Goal: Information Seeking & Learning: Learn about a topic

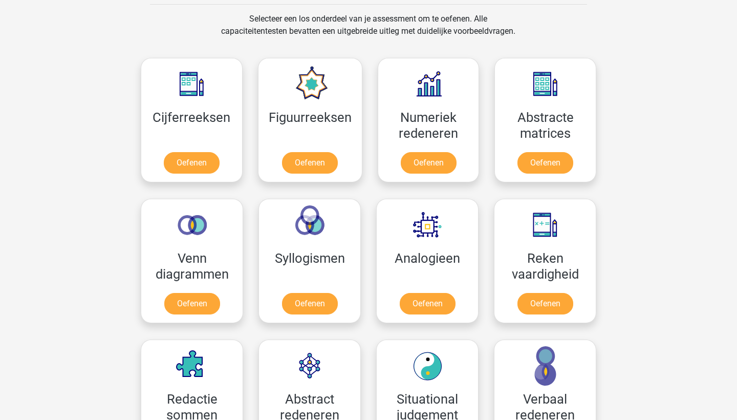
scroll to position [422, 0]
click at [182, 154] on link "Oefenen" at bounding box center [191, 165] width 58 height 23
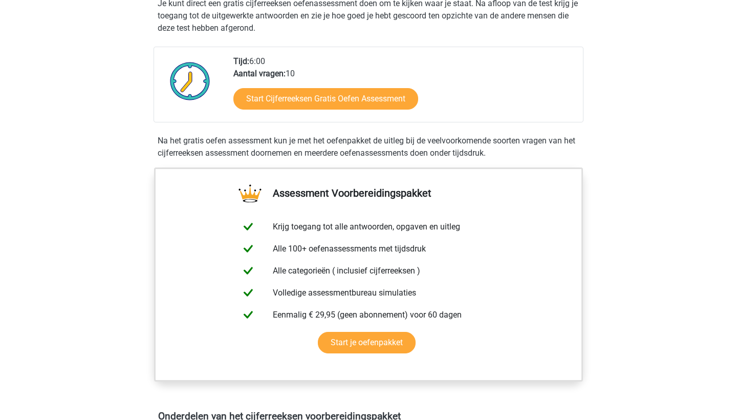
scroll to position [218, 0]
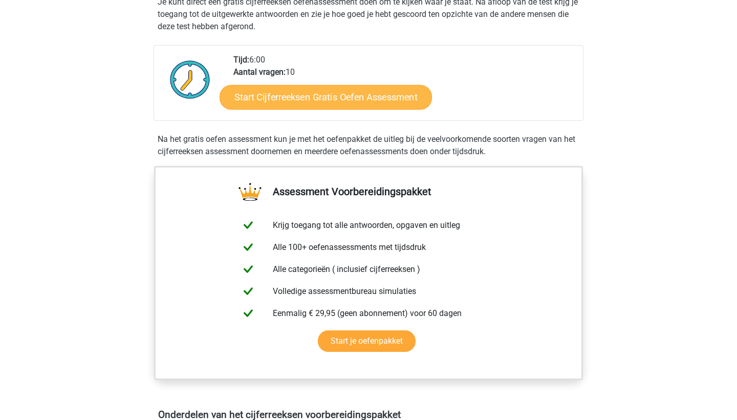
click at [305, 108] on link "Start Cijferreeksen Gratis Oefen Assessment" at bounding box center [326, 96] width 212 height 25
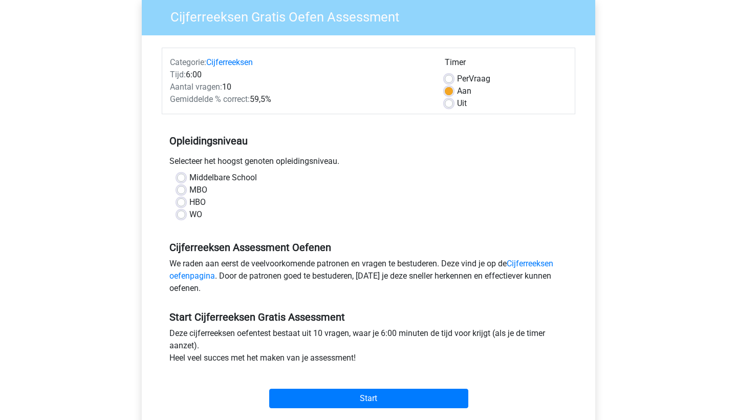
scroll to position [87, 0]
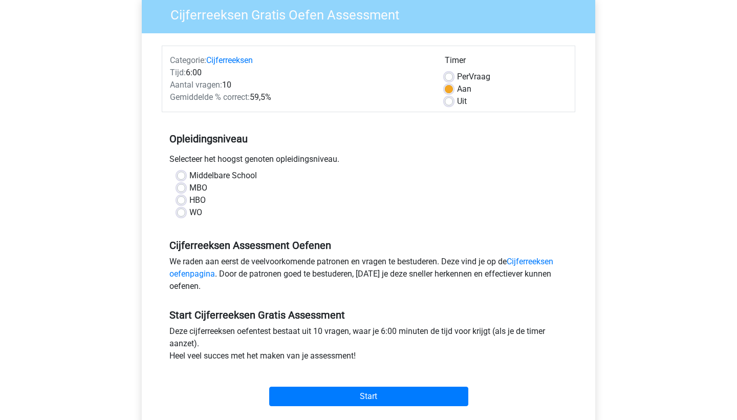
click at [454, 101] on div "Uit" at bounding box center [506, 101] width 122 height 12
click at [457, 102] on label "Uit" at bounding box center [462, 101] width 10 height 12
click at [449, 102] on input "Uit" at bounding box center [449, 100] width 8 height 10
radio input "true"
click at [189, 203] on label "HBO" at bounding box center [197, 200] width 16 height 12
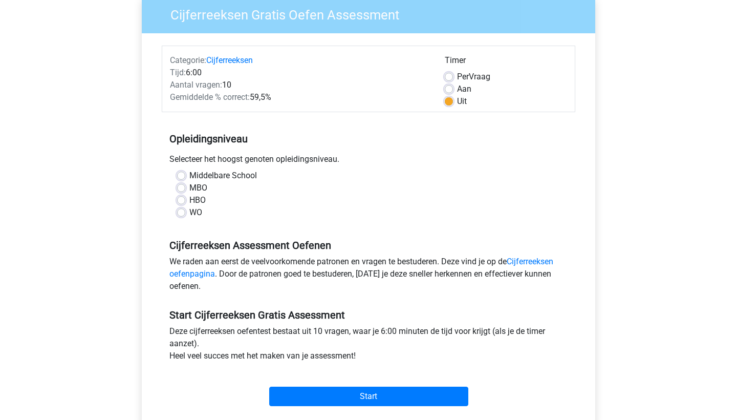
click at [182, 203] on input "HBO" at bounding box center [181, 199] width 8 height 10
radio input "true"
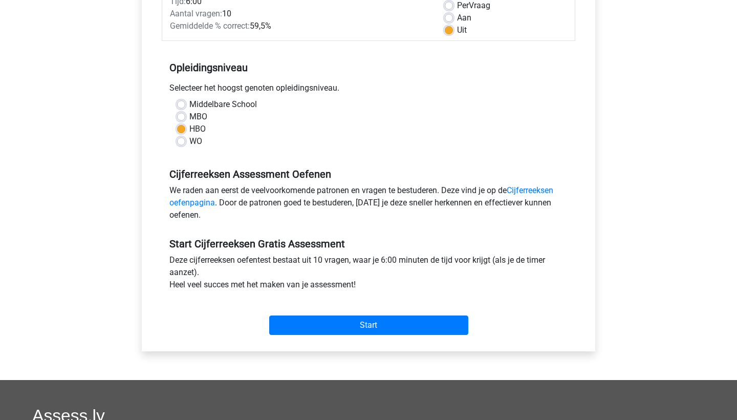
scroll to position [160, 0]
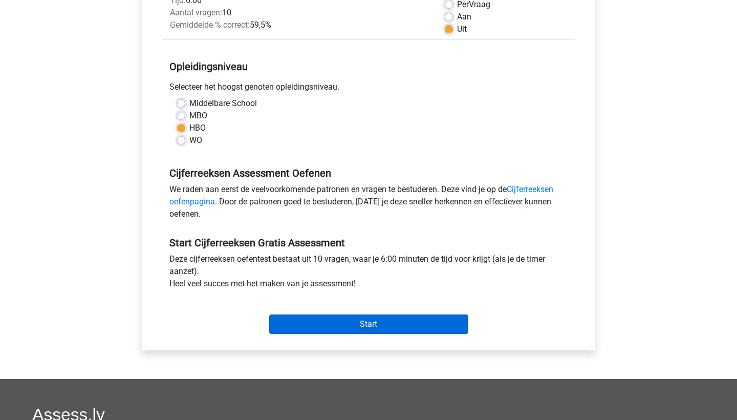
click at [370, 326] on input "Start" at bounding box center [368, 323] width 199 height 19
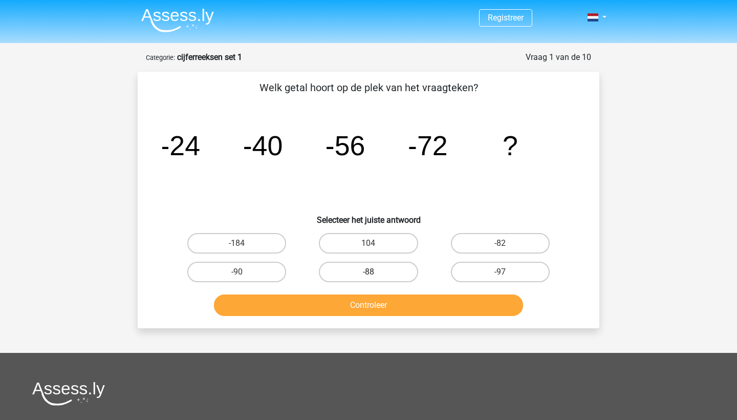
click at [371, 270] on label "-88" at bounding box center [368, 271] width 99 height 20
click at [371, 272] on input "-88" at bounding box center [371, 275] width 7 height 7
radio input "true"
click at [362, 312] on button "Controleer" at bounding box center [369, 304] width 310 height 21
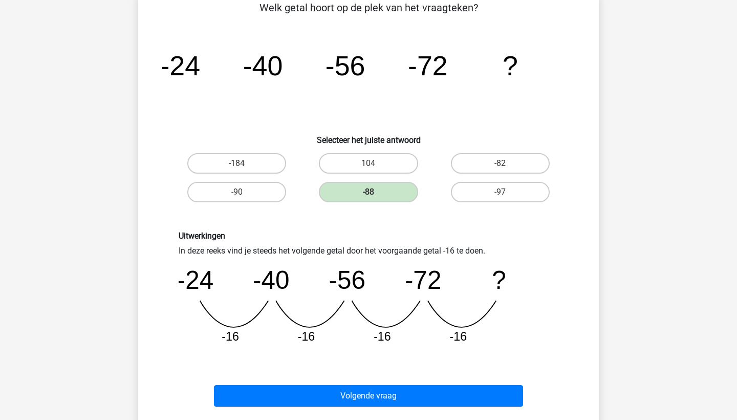
scroll to position [80, 0]
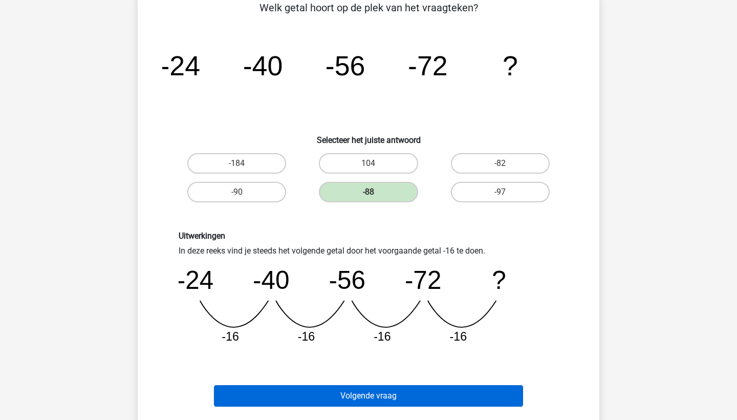
click at [361, 398] on button "Volgende vraag" at bounding box center [369, 395] width 310 height 21
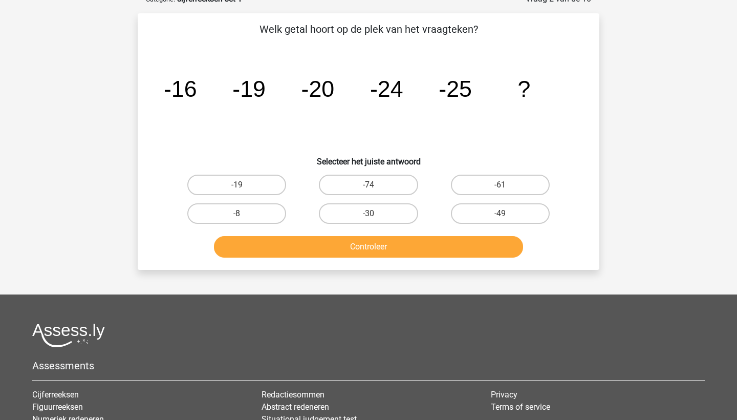
scroll to position [51, 0]
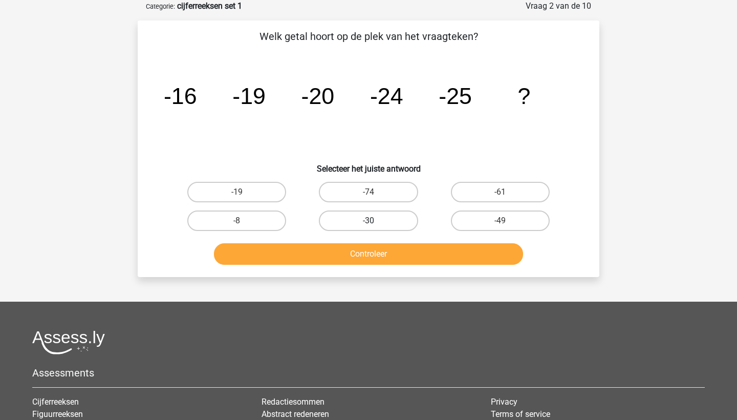
click at [355, 222] on label "-30" at bounding box center [368, 220] width 99 height 20
click at [368, 222] on input "-30" at bounding box center [371, 224] width 7 height 7
radio input "true"
click at [364, 254] on button "Controleer" at bounding box center [369, 253] width 310 height 21
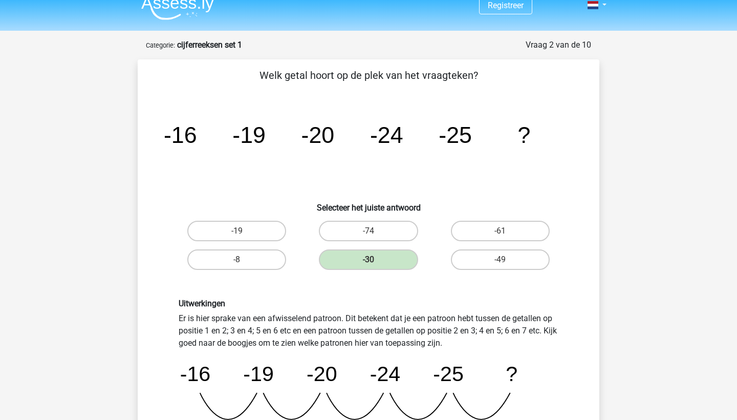
scroll to position [0, 0]
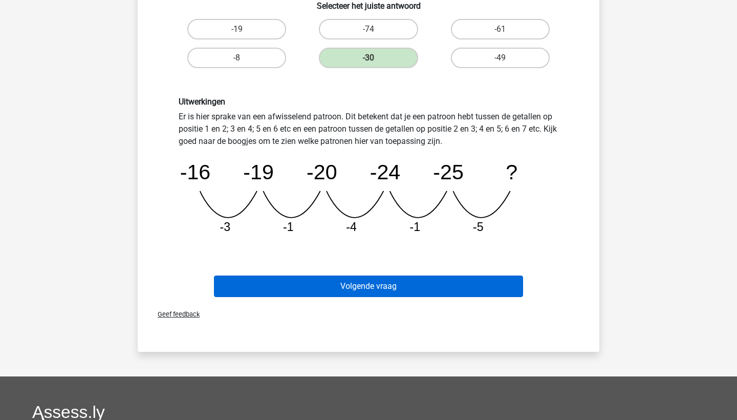
click at [361, 284] on button "Volgende vraag" at bounding box center [369, 285] width 310 height 21
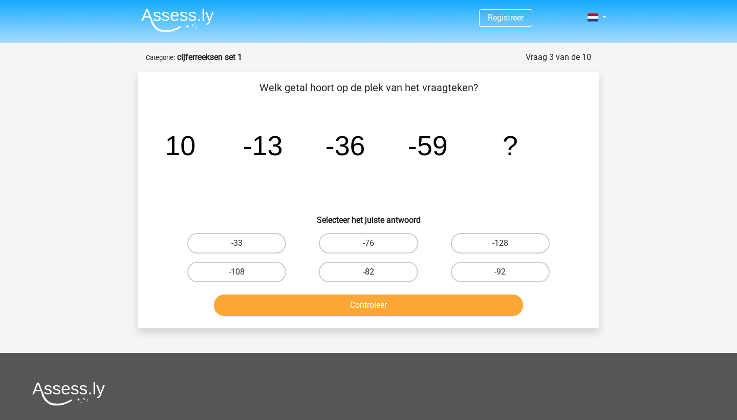
click at [389, 275] on label "-82" at bounding box center [368, 271] width 99 height 20
click at [375, 275] on input "-82" at bounding box center [371, 275] width 7 height 7
radio input "true"
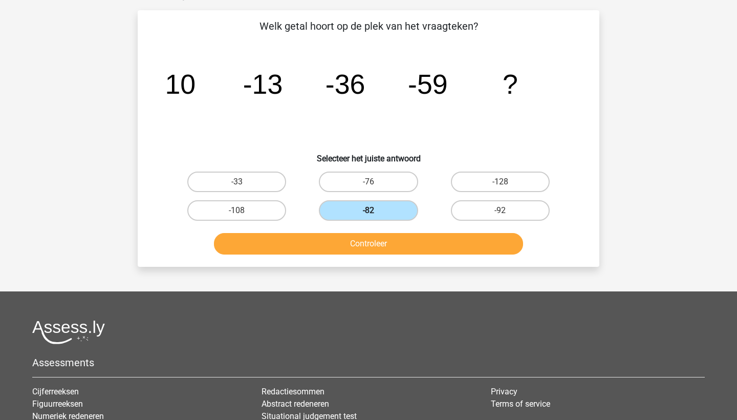
scroll to position [75, 0]
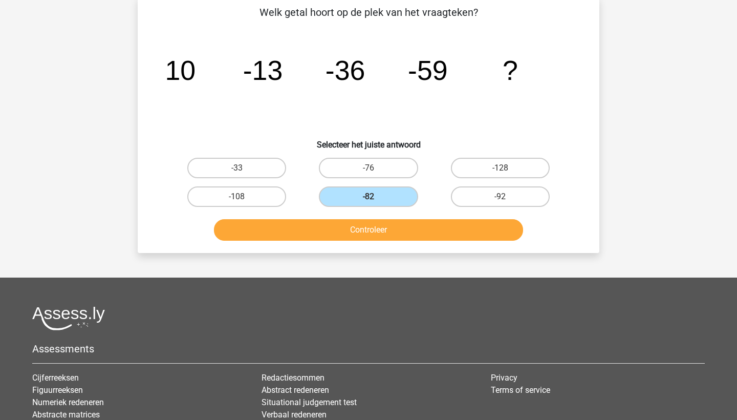
click at [381, 230] on button "Controleer" at bounding box center [369, 229] width 310 height 21
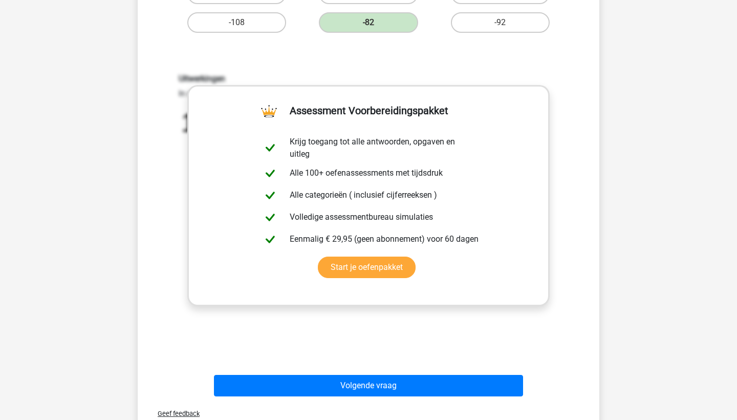
scroll to position [255, 0]
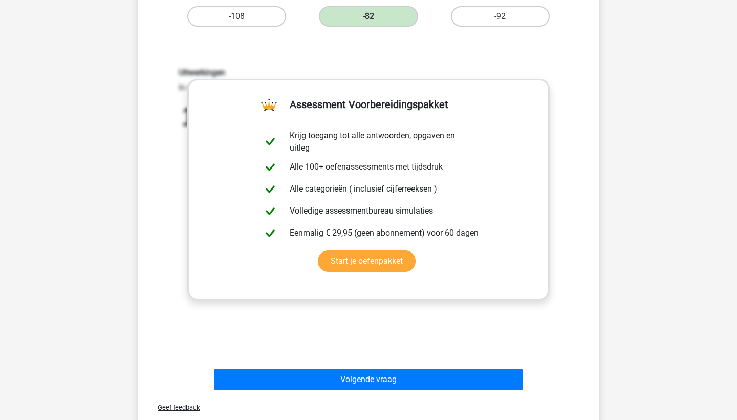
click at [459, 63] on div "Uitwerkingen In deze reeks vind je steeds het volgende getal door het voorgaand…" at bounding box center [368, 201] width 429 height 317
click at [435, 50] on div "Uitwerkingen In deze reeks vind je steeds het volgende getal door het voorgaand…" at bounding box center [368, 201] width 429 height 317
click at [435, 51] on div "Uitwerkingen In deze reeks vind je steeds het volgende getal door het voorgaand…" at bounding box center [368, 201] width 429 height 317
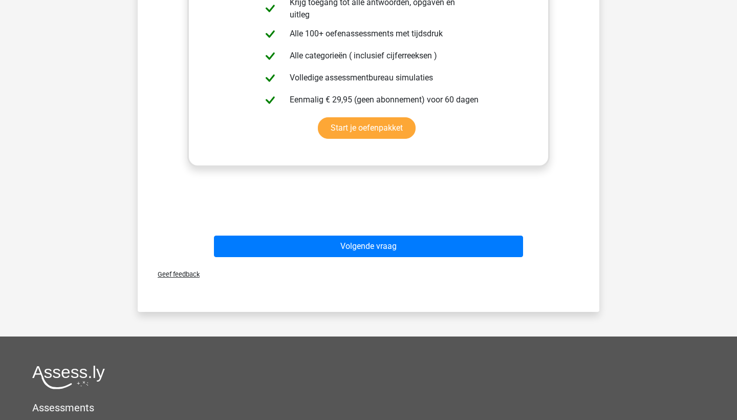
scroll to position [390, 0]
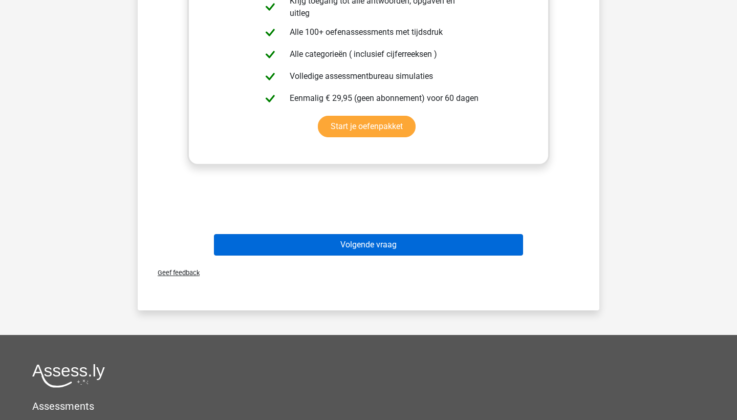
click at [319, 240] on button "Volgende vraag" at bounding box center [369, 244] width 310 height 21
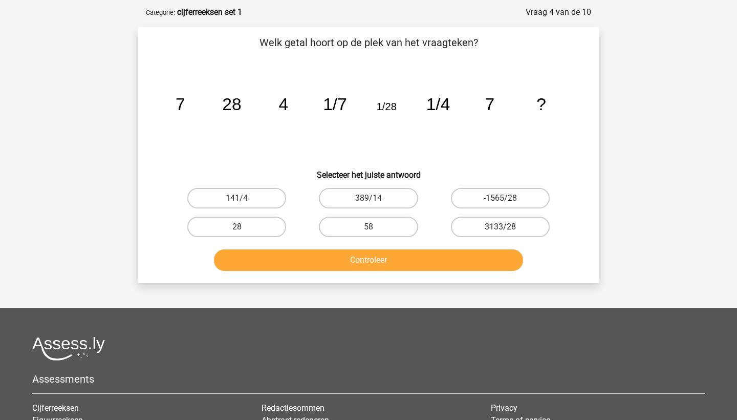
scroll to position [44, 0]
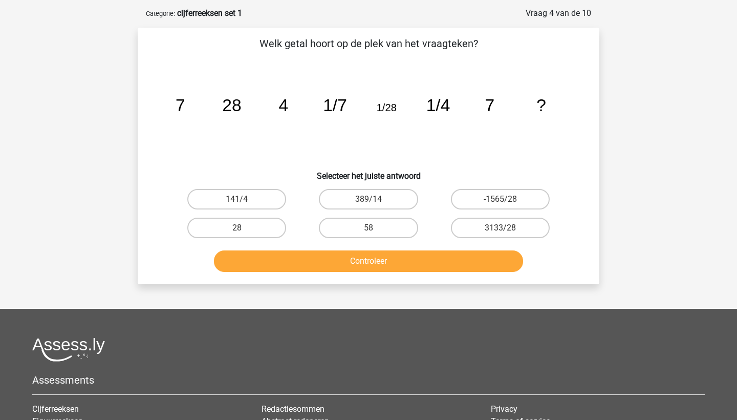
click at [240, 230] on input "28" at bounding box center [240, 231] width 7 height 7
radio input "true"
click at [375, 262] on button "Controleer" at bounding box center [369, 260] width 310 height 21
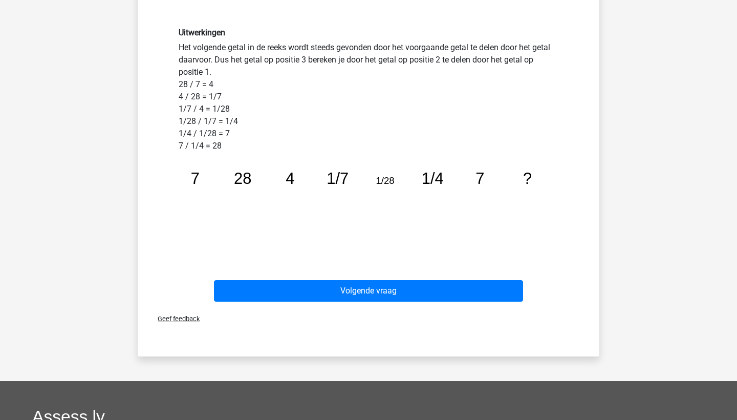
scroll to position [283, 0]
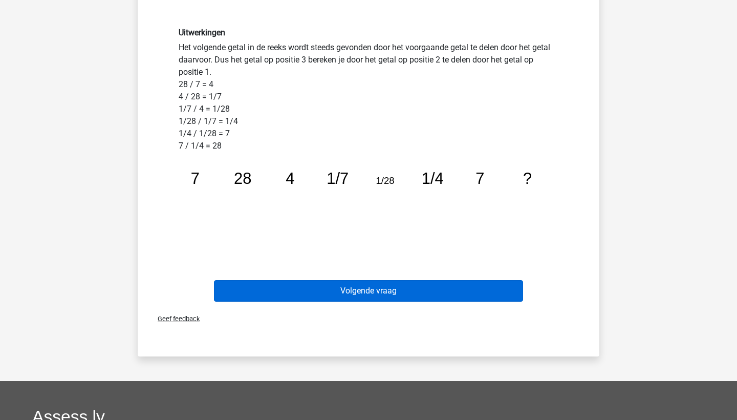
click at [349, 293] on button "Volgende vraag" at bounding box center [369, 290] width 310 height 21
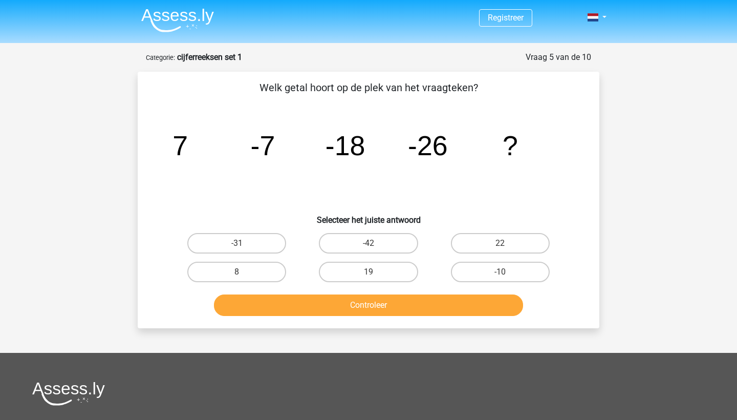
scroll to position [0, 0]
click at [361, 305] on button "Controleer" at bounding box center [369, 304] width 310 height 21
click at [345, 270] on label "19" at bounding box center [368, 271] width 99 height 20
click at [368, 272] on input "19" at bounding box center [371, 275] width 7 height 7
radio input "true"
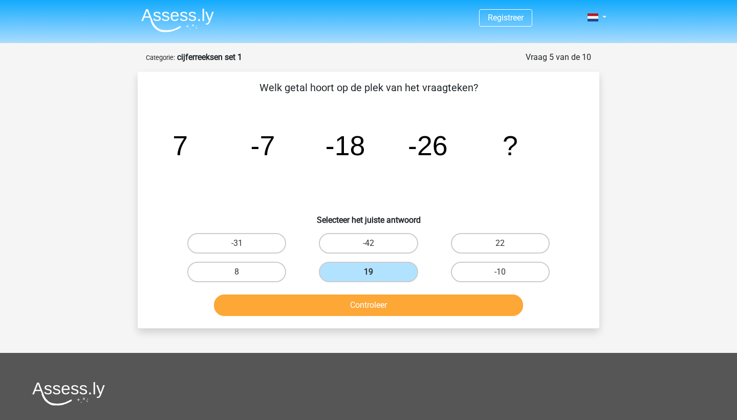
click at [346, 308] on button "Controleer" at bounding box center [369, 304] width 310 height 21
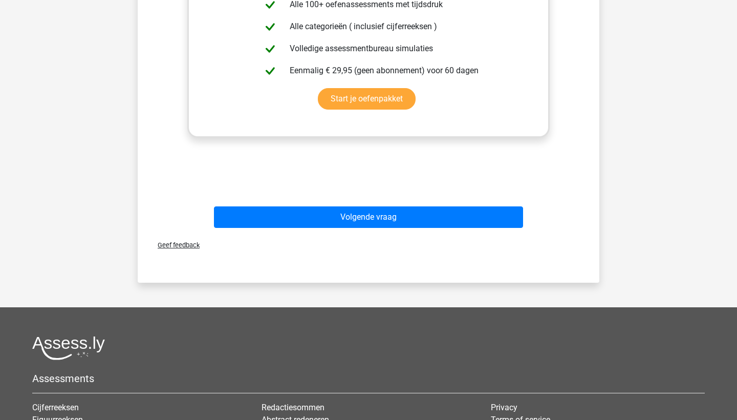
scroll to position [424, 0]
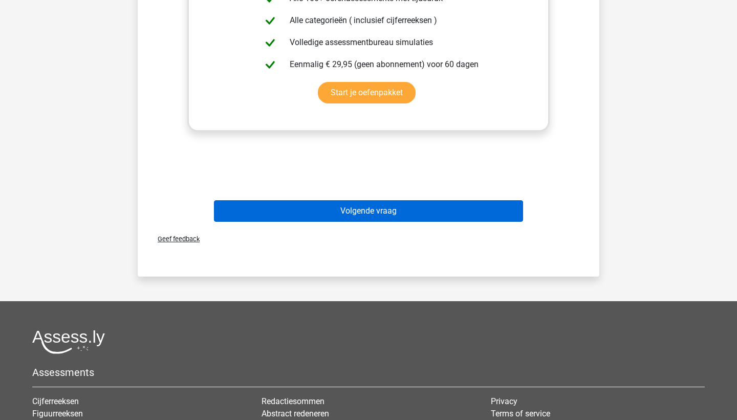
click at [412, 205] on button "Volgende vraag" at bounding box center [369, 210] width 310 height 21
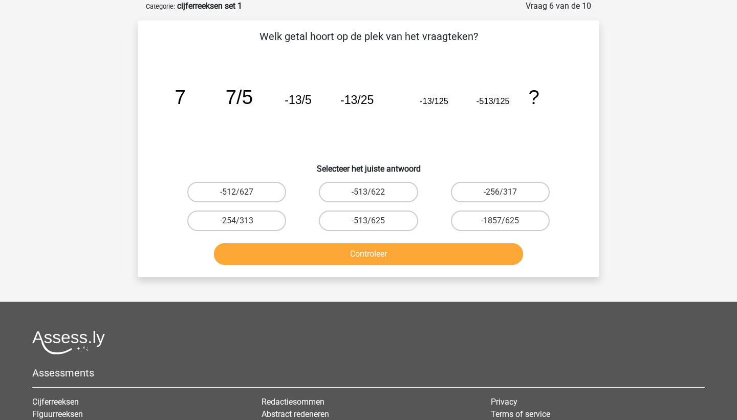
scroll to position [0, 0]
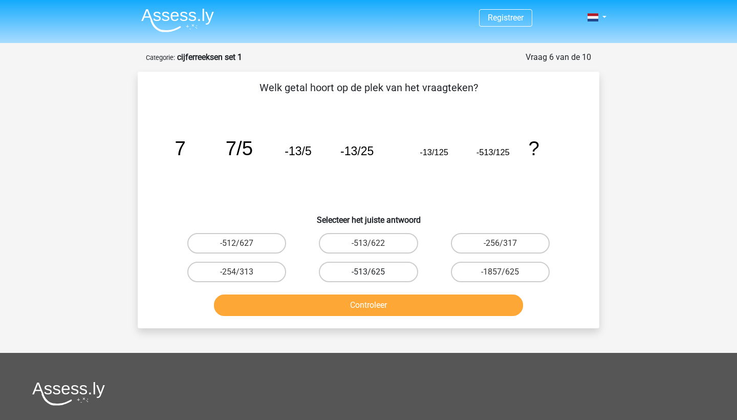
click at [380, 272] on label "-513/625" at bounding box center [368, 271] width 99 height 20
click at [375, 272] on input "-513/625" at bounding box center [371, 275] width 7 height 7
radio input "true"
click at [376, 313] on button "Controleer" at bounding box center [369, 304] width 310 height 21
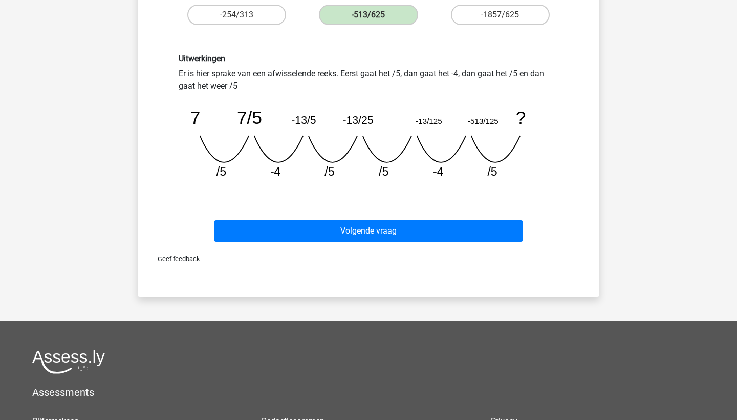
scroll to position [256, 0]
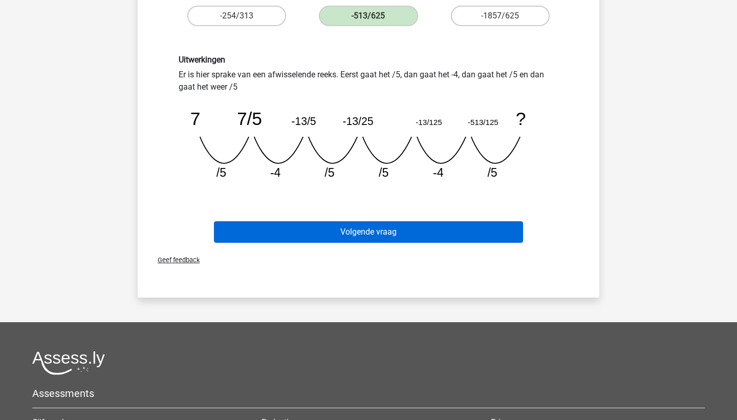
click at [374, 234] on button "Volgende vraag" at bounding box center [369, 231] width 310 height 21
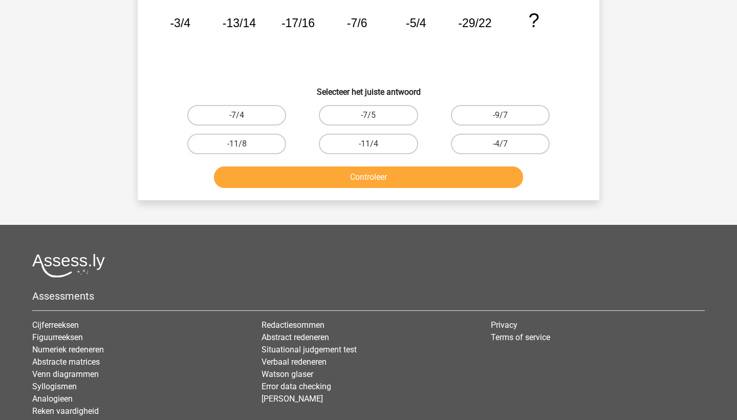
scroll to position [51, 0]
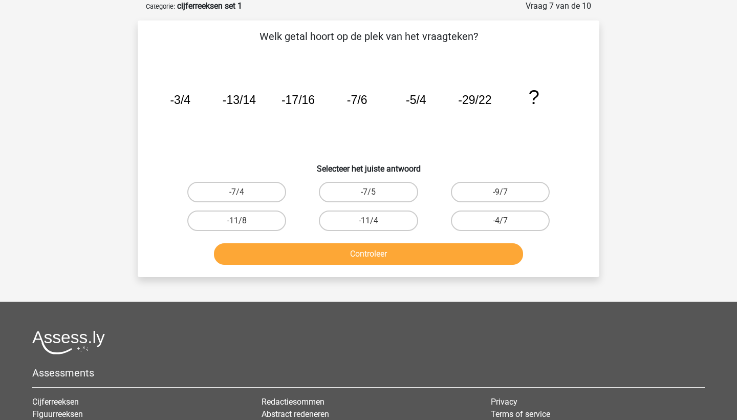
click at [242, 223] on input "-11/8" at bounding box center [240, 224] width 7 height 7
radio input "true"
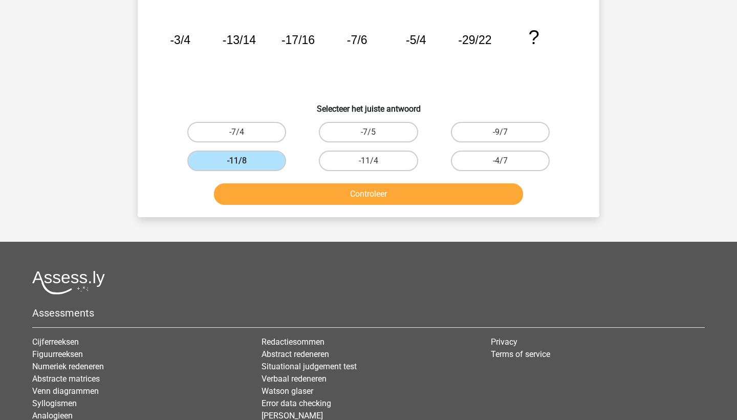
scroll to position [117, 0]
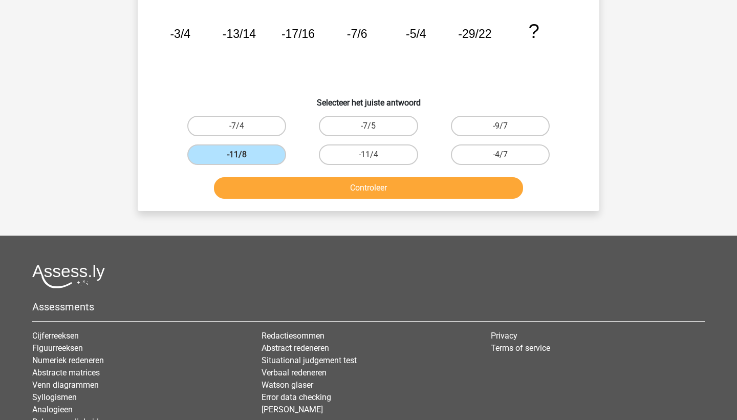
click at [305, 190] on button "Controleer" at bounding box center [369, 187] width 310 height 21
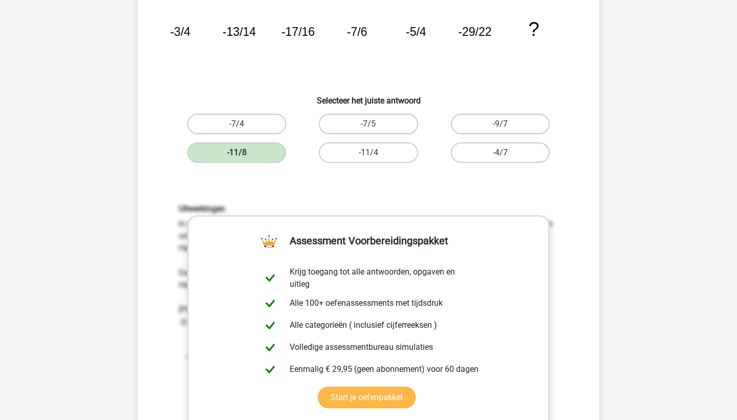
scroll to position [116, 0]
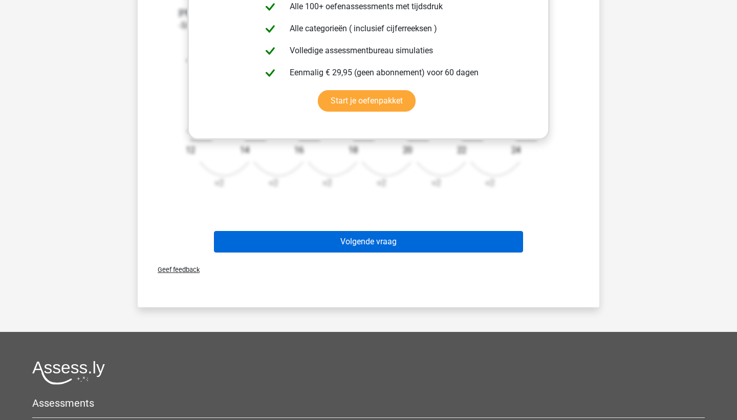
click at [389, 244] on button "Volgende vraag" at bounding box center [369, 241] width 310 height 21
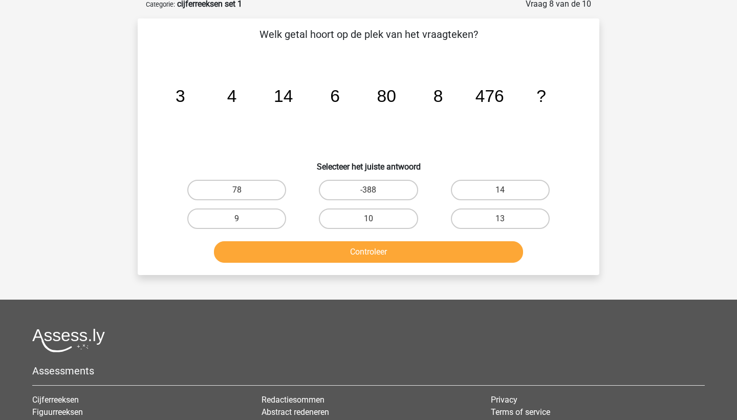
scroll to position [51, 0]
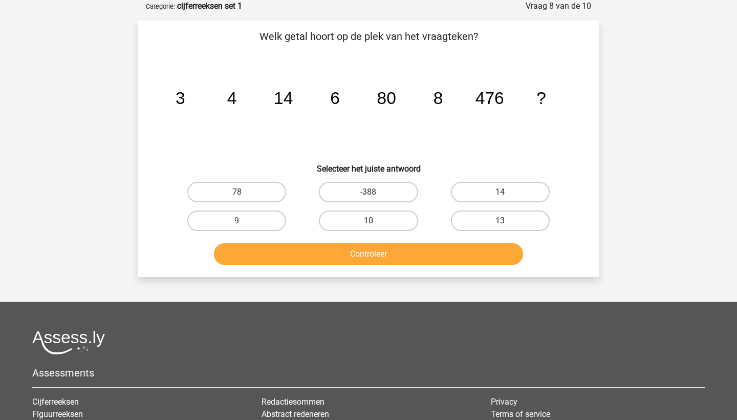
click at [365, 221] on label "10" at bounding box center [368, 220] width 99 height 20
click at [368, 221] on input "10" at bounding box center [371, 224] width 7 height 7
radio input "true"
click at [368, 257] on button "Controleer" at bounding box center [369, 253] width 310 height 21
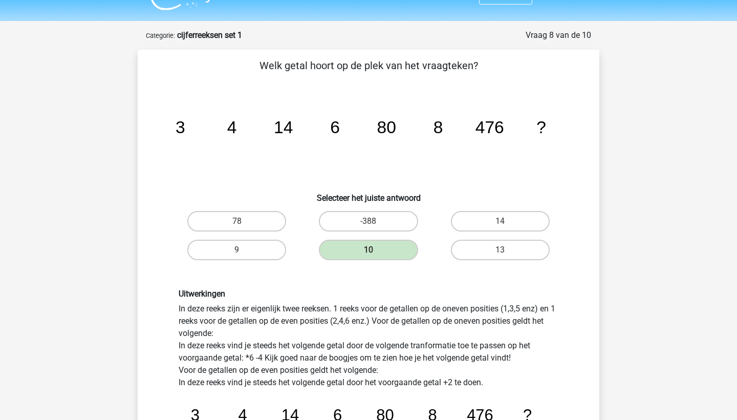
scroll to position [19, 0]
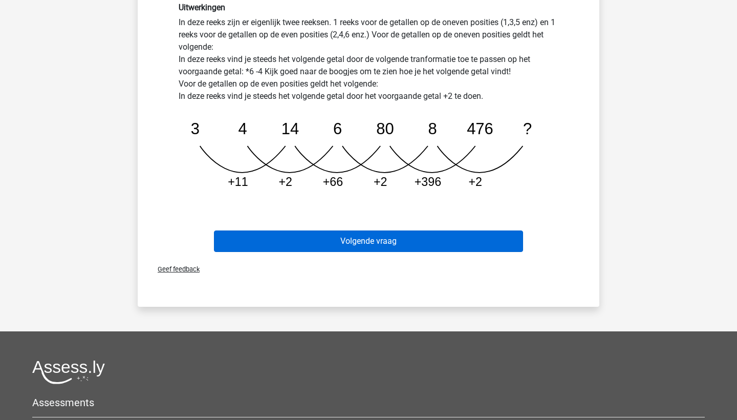
click at [379, 243] on button "Volgende vraag" at bounding box center [369, 240] width 310 height 21
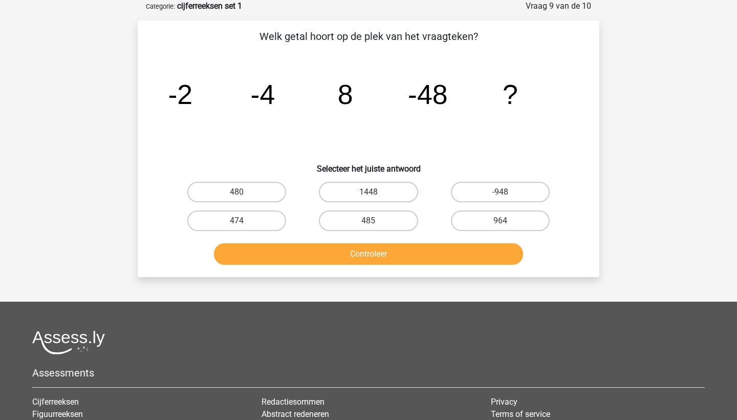
scroll to position [51, 0]
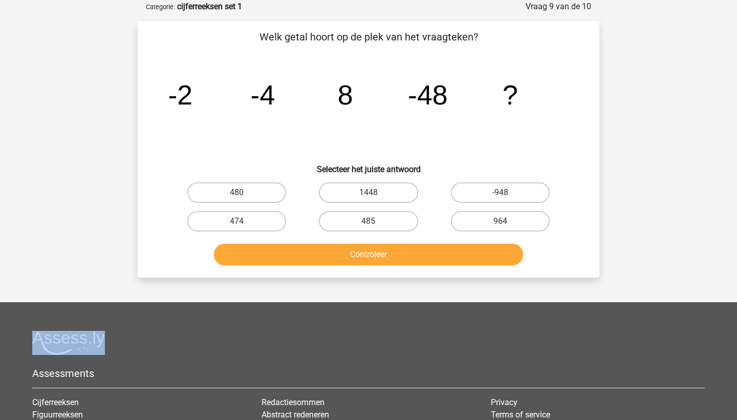
click at [506, 221] on div "964" at bounding box center [500, 221] width 123 height 20
click at [410, 253] on button "Controleer" at bounding box center [369, 254] width 310 height 21
click at [467, 221] on label "964" at bounding box center [500, 221] width 99 height 20
click at [500, 221] on input "964" at bounding box center [503, 224] width 7 height 7
radio input "true"
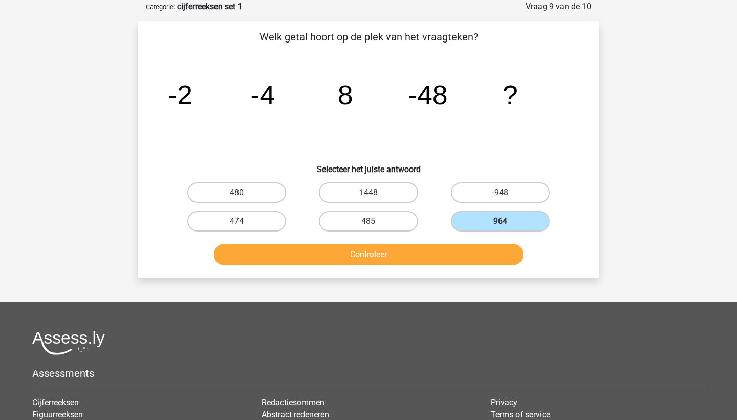
click at [388, 254] on button "Controleer" at bounding box center [369, 254] width 310 height 21
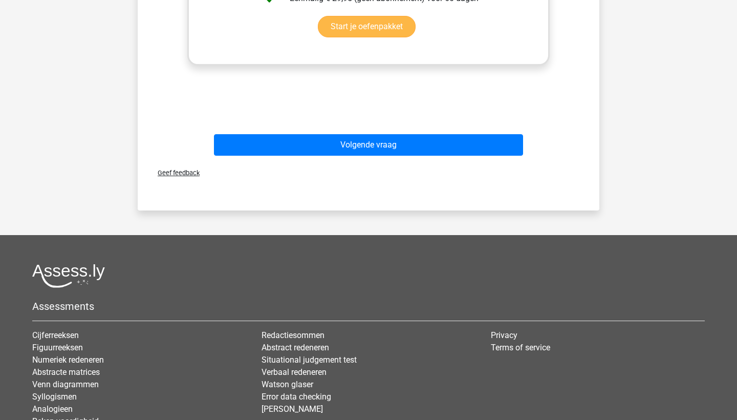
scroll to position [499, 0]
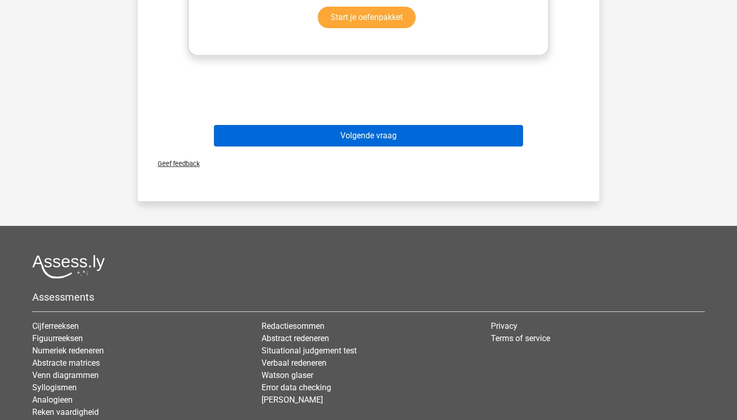
click at [403, 131] on button "Volgende vraag" at bounding box center [369, 135] width 310 height 21
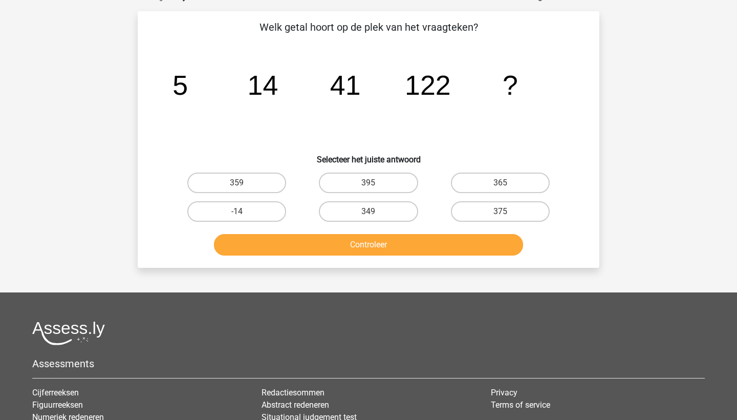
scroll to position [51, 0]
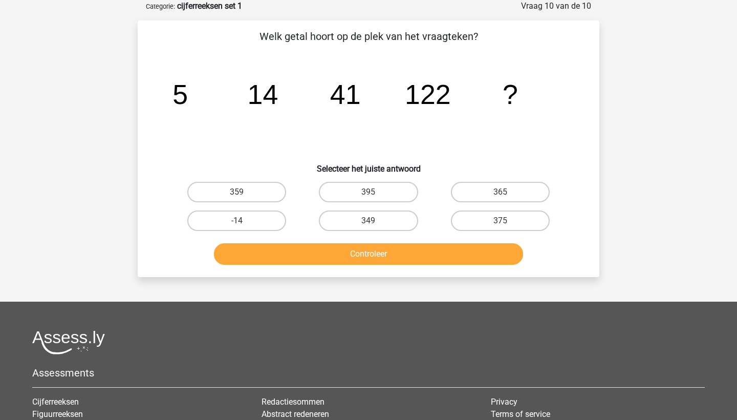
click at [502, 193] on input "365" at bounding box center [503, 195] width 7 height 7
radio input "true"
click at [402, 253] on button "Controleer" at bounding box center [369, 253] width 310 height 21
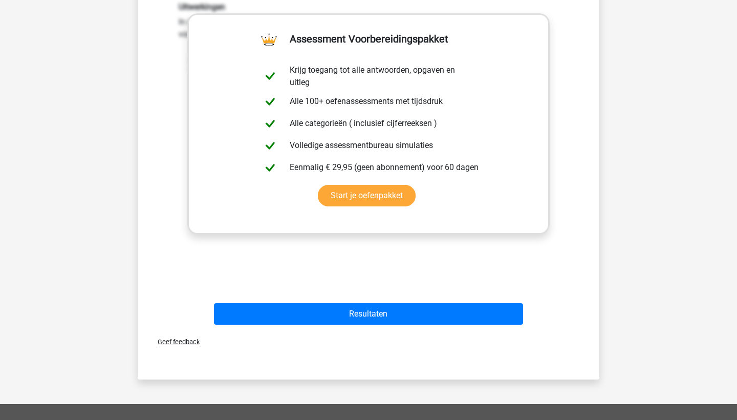
scroll to position [351, 0]
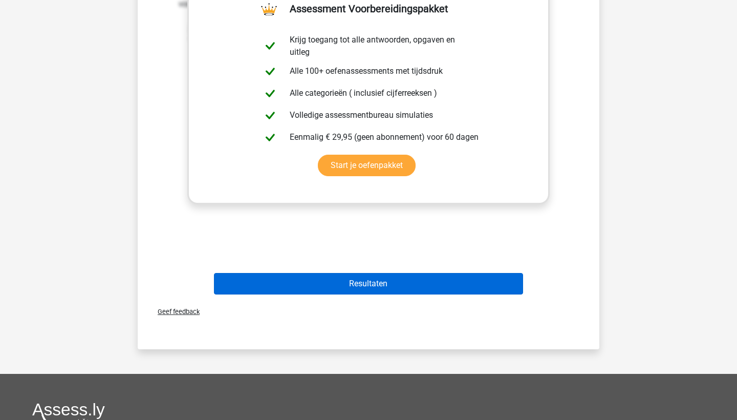
click at [376, 284] on button "Resultaten" at bounding box center [369, 283] width 310 height 21
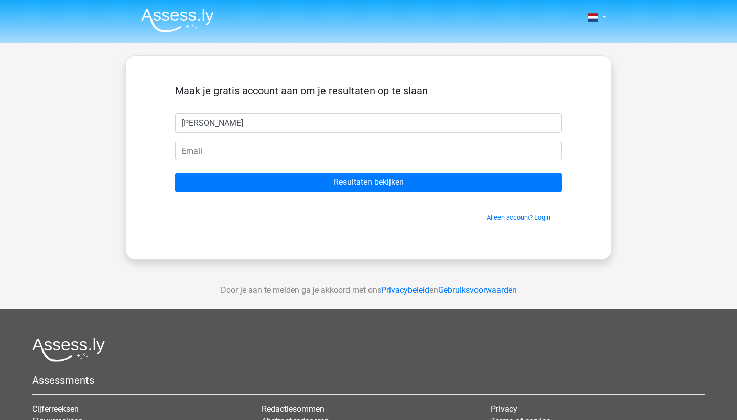
type input "[PERSON_NAME]"
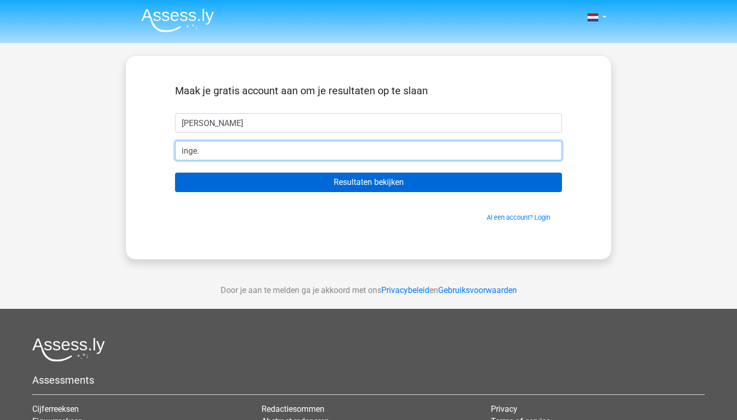
type input "[EMAIL_ADDRESS][DOMAIN_NAME]"
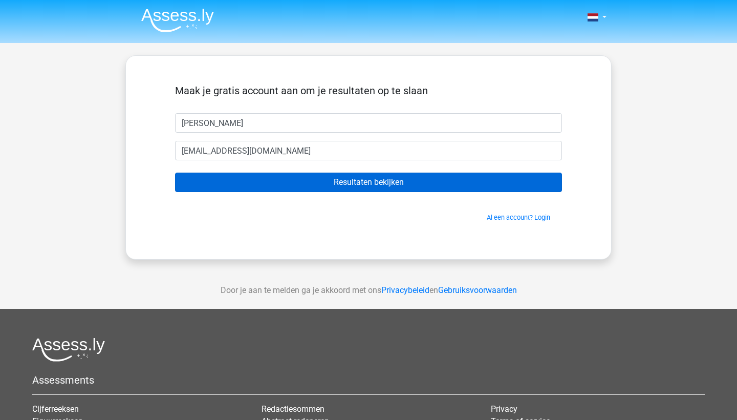
click at [398, 184] on input "Resultaten bekijken" at bounding box center [368, 181] width 387 height 19
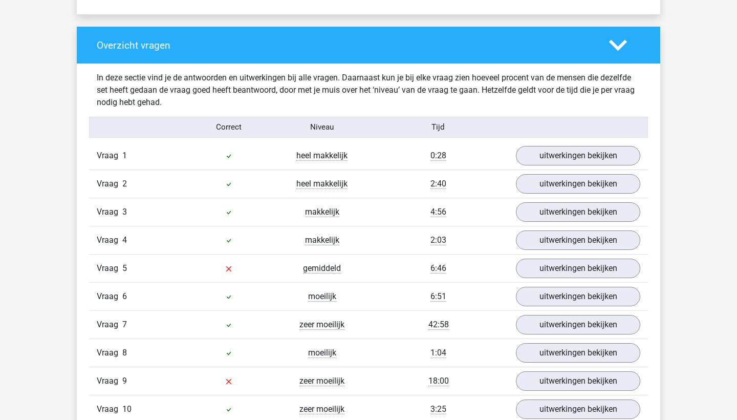
scroll to position [742, 0]
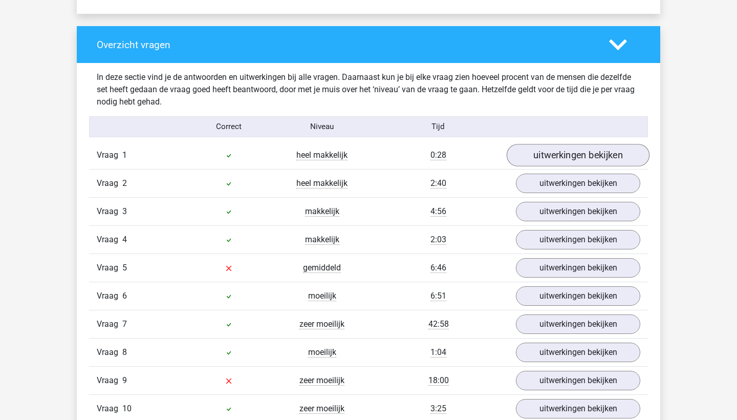
click at [582, 159] on link "uitwerkingen bekijken" at bounding box center [578, 155] width 143 height 23
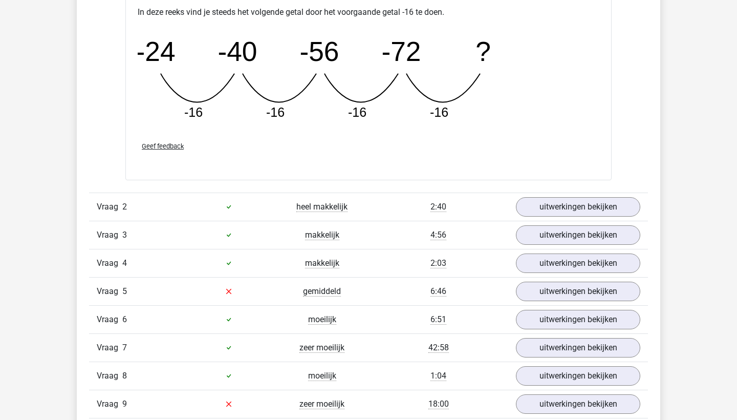
scroll to position [1178, 0]
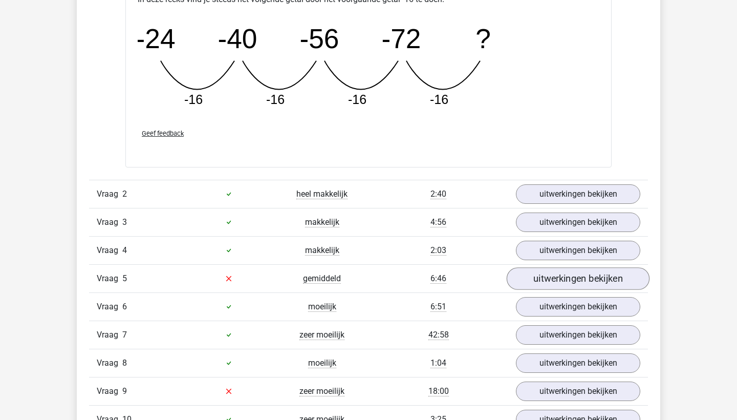
click at [568, 279] on link "uitwerkingen bekijken" at bounding box center [578, 278] width 143 height 23
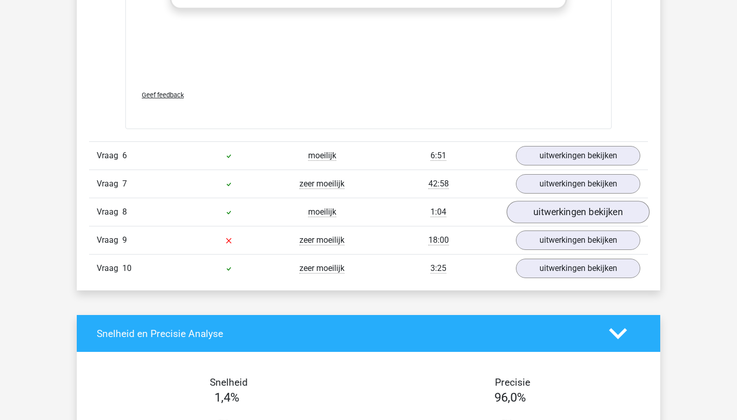
scroll to position [1961, 0]
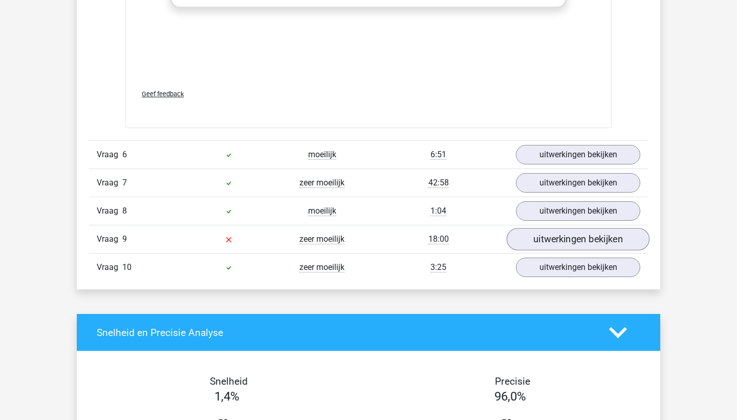
click at [579, 242] on link "uitwerkingen bekijken" at bounding box center [578, 239] width 143 height 23
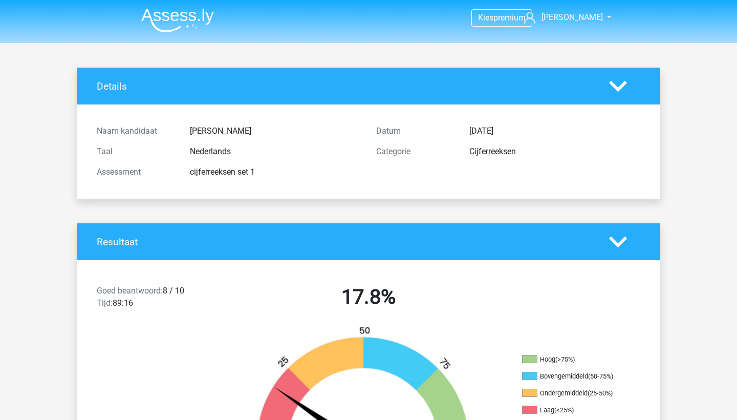
scroll to position [0, 0]
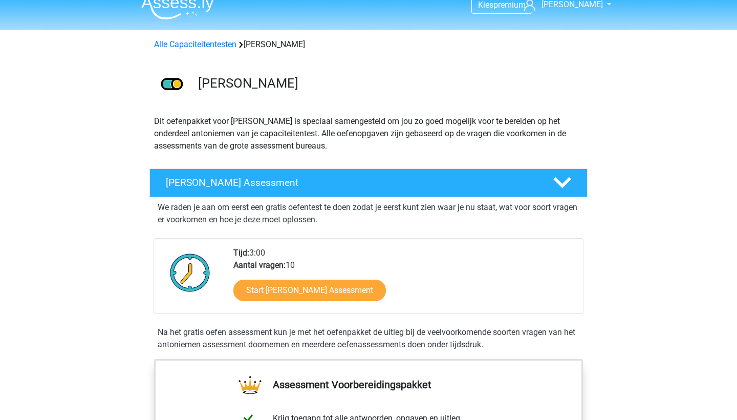
scroll to position [16, 0]
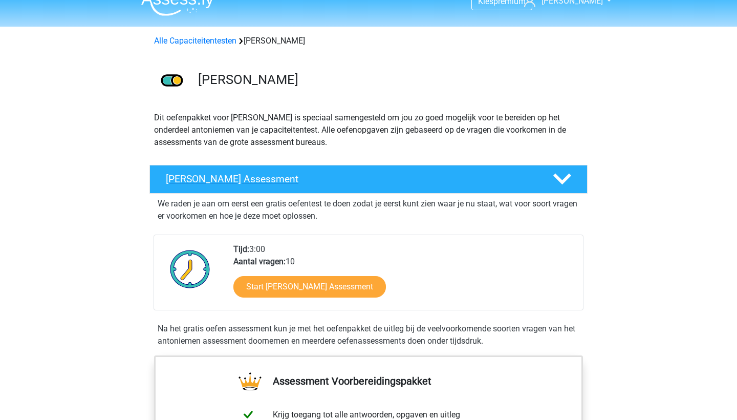
click at [262, 181] on h4 "[PERSON_NAME] Assessment" at bounding box center [351, 179] width 370 height 12
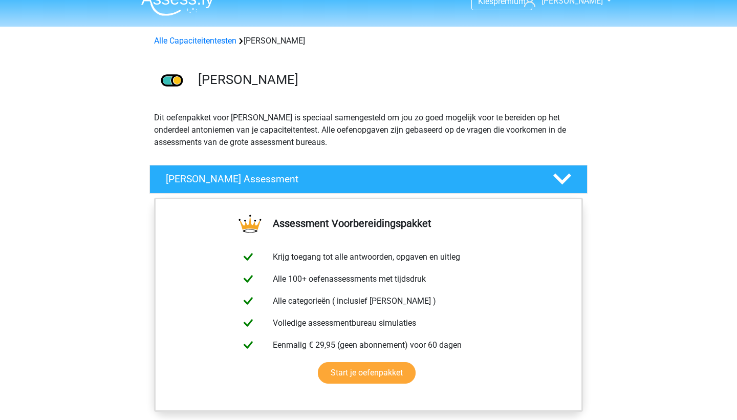
click at [565, 182] on icon at bounding box center [562, 179] width 18 height 18
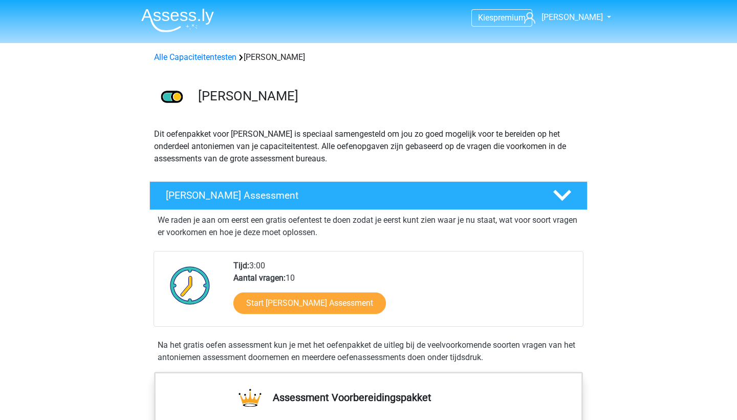
scroll to position [0, 0]
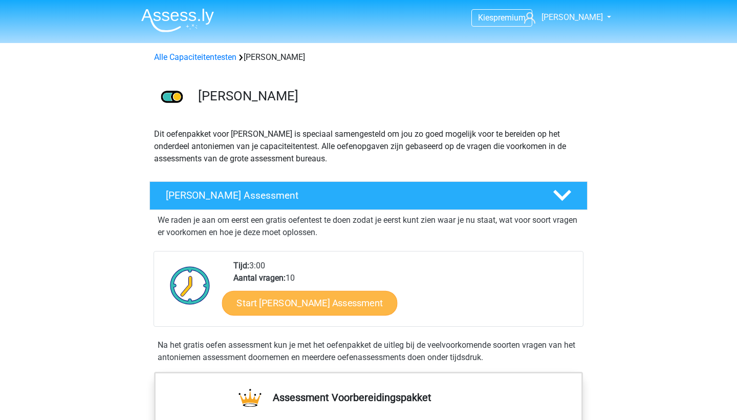
click at [371, 304] on link "Start [PERSON_NAME] Assessment" at bounding box center [310, 302] width 176 height 25
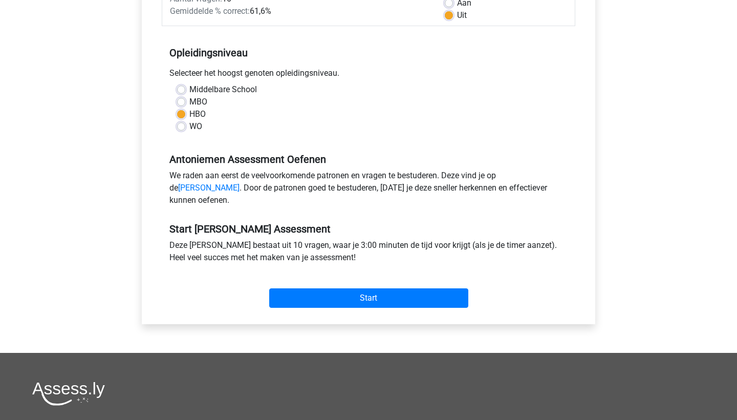
scroll to position [174, 0]
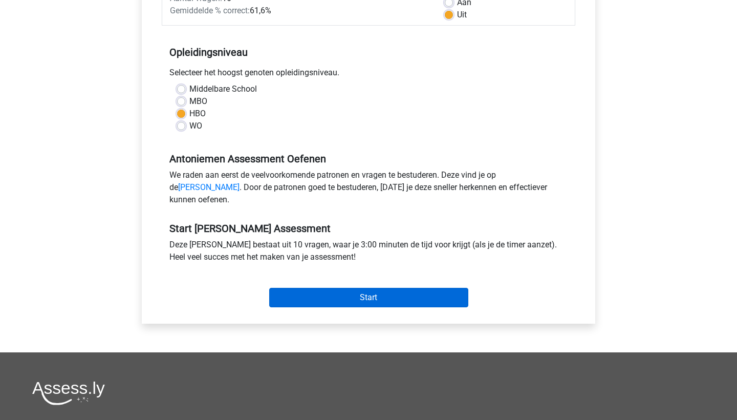
click at [381, 307] on input "Start" at bounding box center [368, 297] width 199 height 19
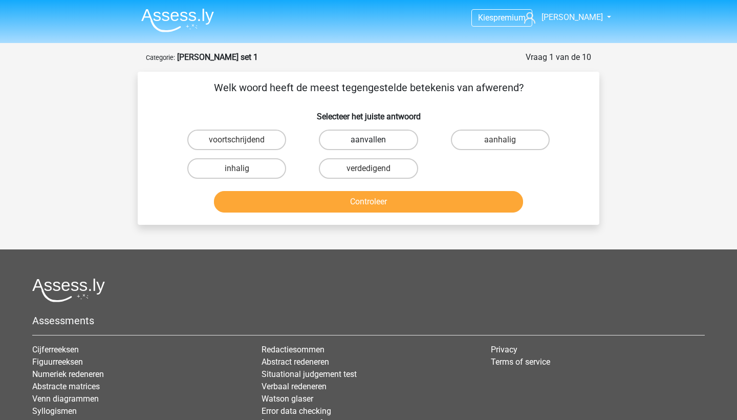
click at [391, 143] on label "aanvallen" at bounding box center [368, 139] width 99 height 20
click at [375, 143] on input "aanvallen" at bounding box center [371, 143] width 7 height 7
radio input "true"
click at [378, 207] on button "Controleer" at bounding box center [369, 201] width 310 height 21
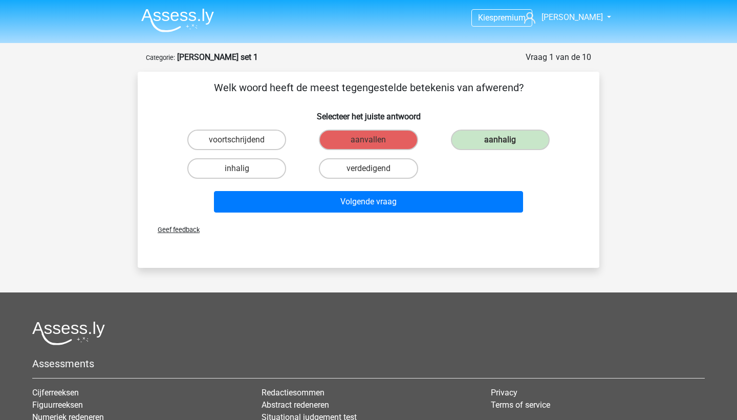
click at [378, 207] on button "Volgende vraag" at bounding box center [369, 201] width 310 height 21
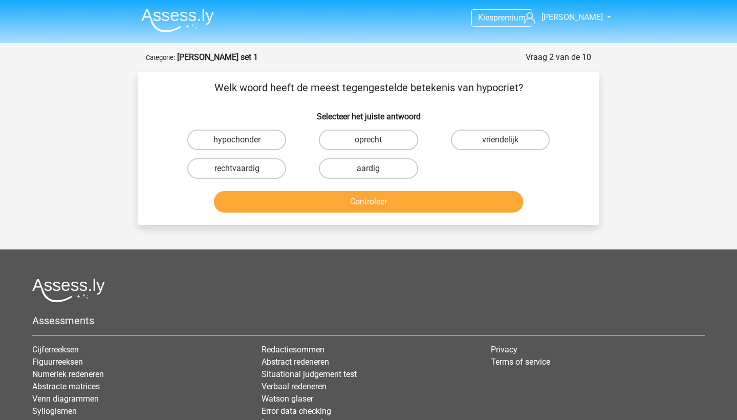
scroll to position [51, 0]
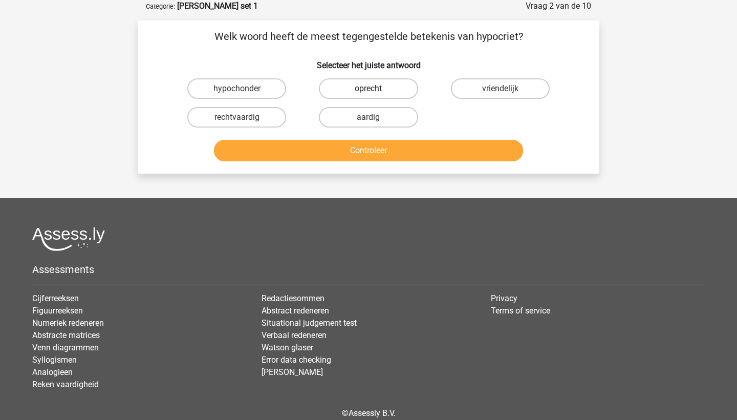
click at [405, 84] on label "oprecht" at bounding box center [368, 88] width 99 height 20
click at [375, 89] on input "oprecht" at bounding box center [371, 92] width 7 height 7
radio input "true"
click at [379, 153] on button "Controleer" at bounding box center [369, 150] width 310 height 21
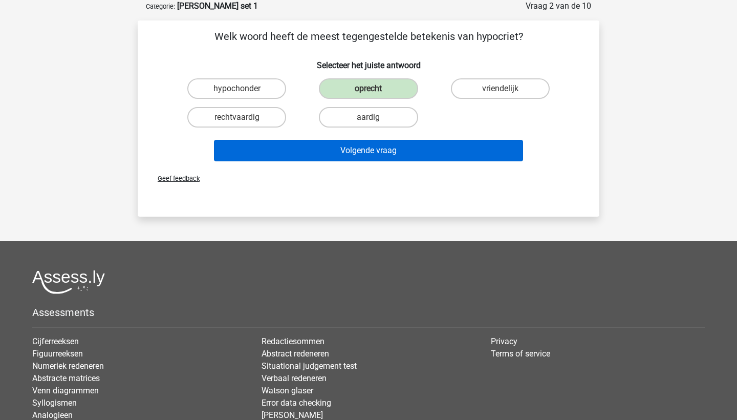
click at [366, 152] on button "Volgende vraag" at bounding box center [369, 150] width 310 height 21
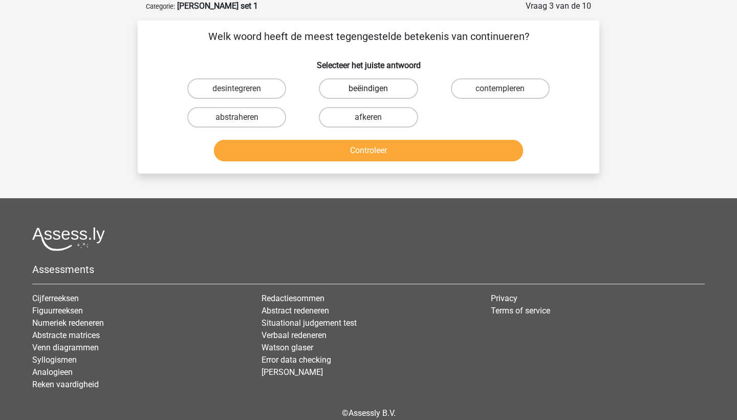
click at [381, 91] on label "beëindigen" at bounding box center [368, 88] width 99 height 20
click at [375, 91] on input "beëindigen" at bounding box center [371, 92] width 7 height 7
radio input "true"
click at [365, 151] on button "Controleer" at bounding box center [369, 150] width 310 height 21
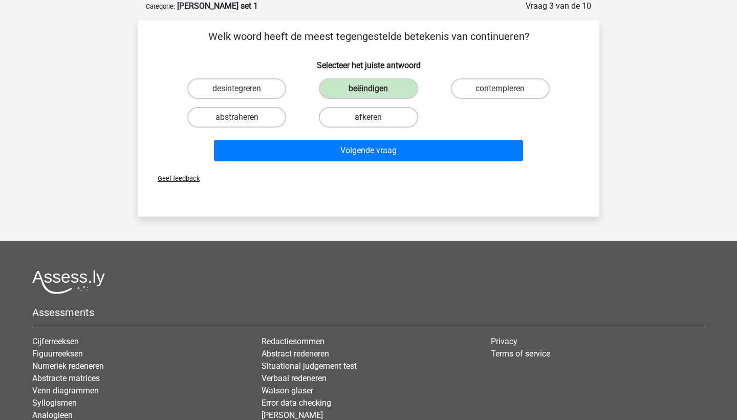
click at [365, 151] on button "Volgende vraag" at bounding box center [369, 150] width 310 height 21
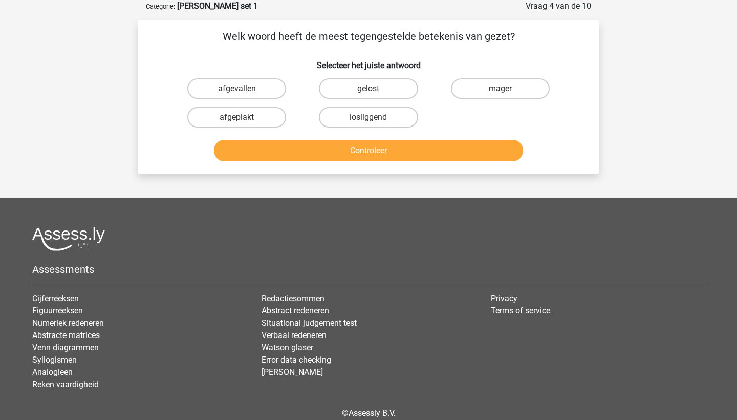
click at [505, 93] on input "mager" at bounding box center [503, 92] width 7 height 7
radio input "true"
click at [433, 153] on button "Controleer" at bounding box center [369, 150] width 310 height 21
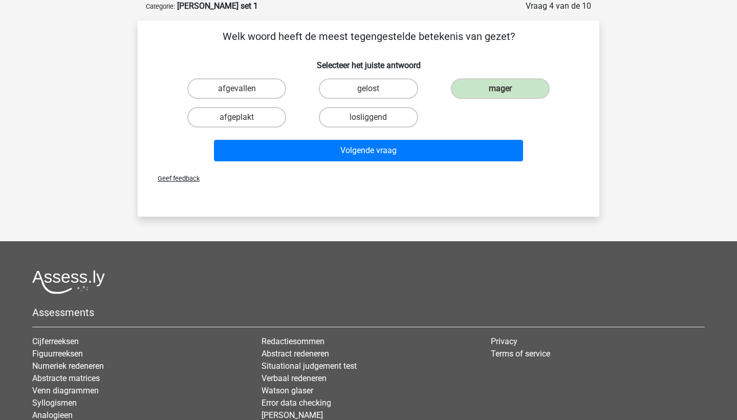
click at [433, 153] on button "Volgende vraag" at bounding box center [369, 150] width 310 height 21
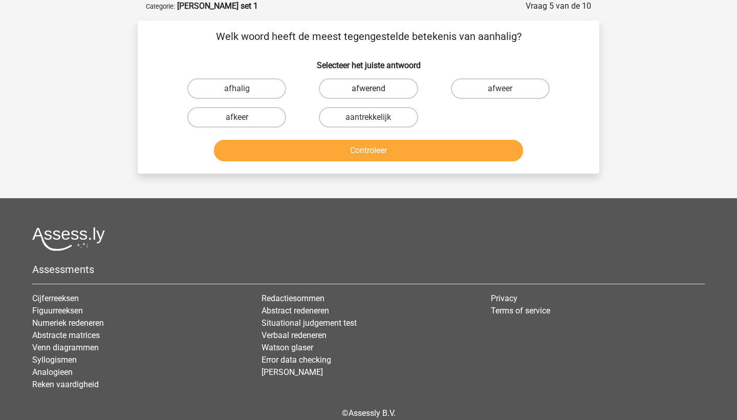
click at [375, 92] on label "afwerend" at bounding box center [368, 88] width 99 height 20
click at [375, 92] on input "afwerend" at bounding box center [371, 92] width 7 height 7
radio input "true"
click at [366, 152] on button "Controleer" at bounding box center [369, 150] width 310 height 21
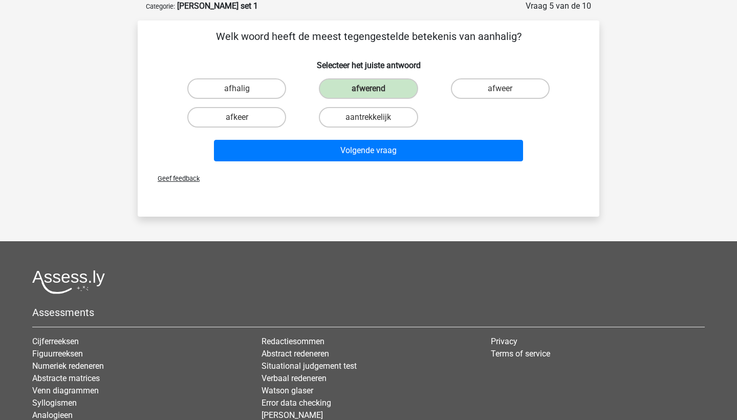
click at [366, 152] on button "Volgende vraag" at bounding box center [369, 150] width 310 height 21
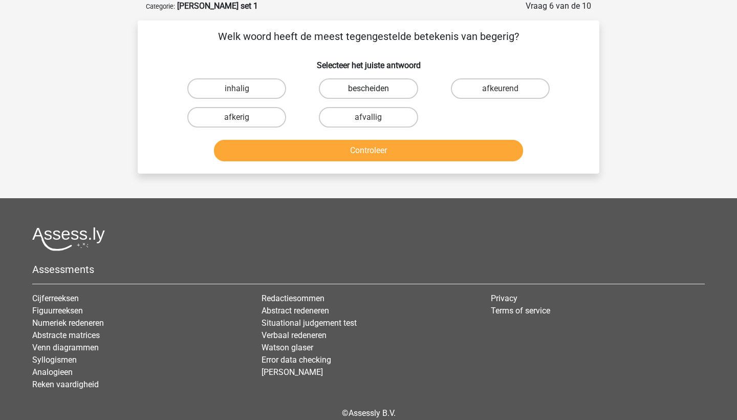
click at [399, 89] on label "bescheiden" at bounding box center [368, 88] width 99 height 20
click at [375, 89] on input "bescheiden" at bounding box center [371, 92] width 7 height 7
radio input "true"
click at [379, 149] on button "Controleer" at bounding box center [369, 150] width 310 height 21
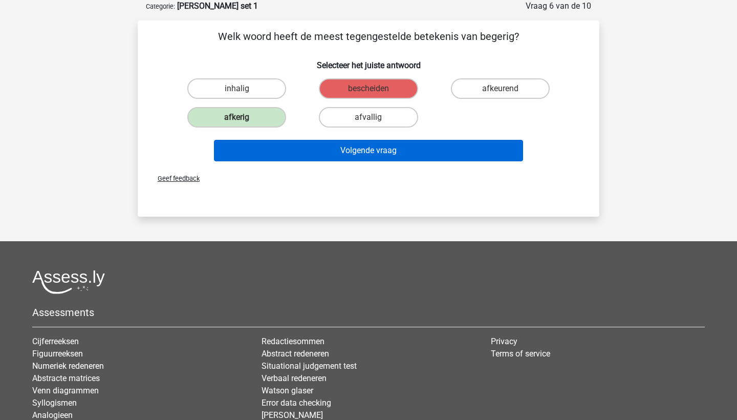
click at [379, 148] on button "Volgende vraag" at bounding box center [369, 150] width 310 height 21
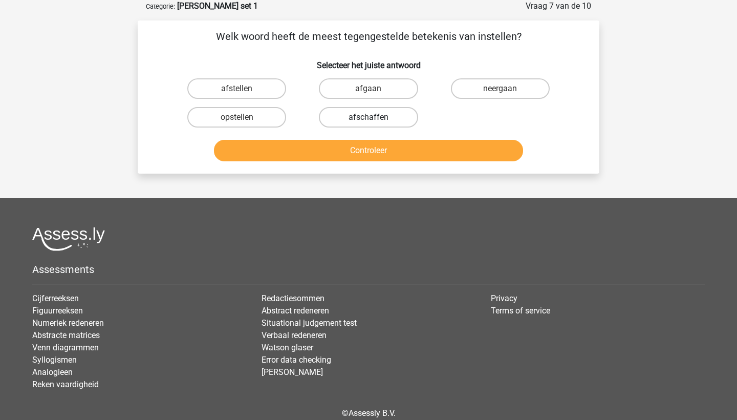
click at [387, 117] on label "afschaffen" at bounding box center [368, 117] width 99 height 20
click at [375, 117] on input "afschaffen" at bounding box center [371, 120] width 7 height 7
radio input "true"
click at [374, 153] on button "Controleer" at bounding box center [369, 150] width 310 height 21
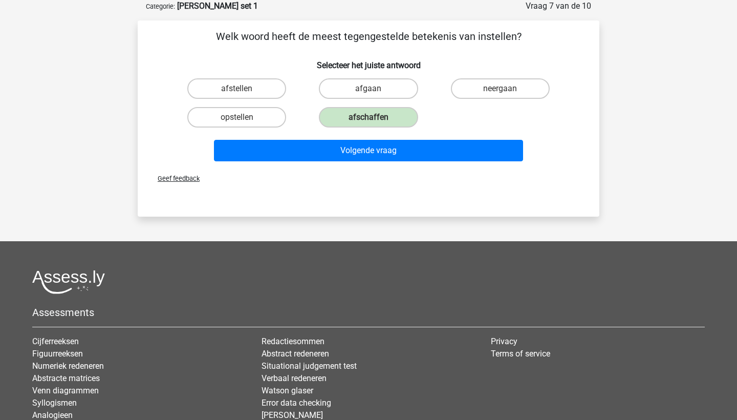
click at [374, 153] on button "Volgende vraag" at bounding box center [369, 150] width 310 height 21
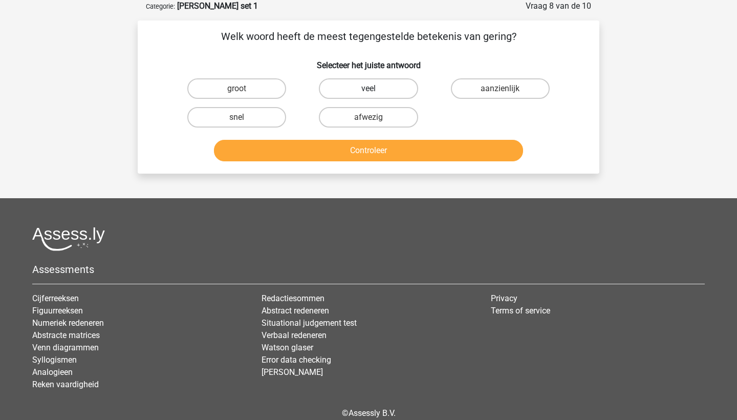
click at [375, 93] on label "veel" at bounding box center [368, 88] width 99 height 20
click at [375, 93] on input "veel" at bounding box center [371, 92] width 7 height 7
radio input "true"
click at [369, 160] on button "Controleer" at bounding box center [369, 150] width 310 height 21
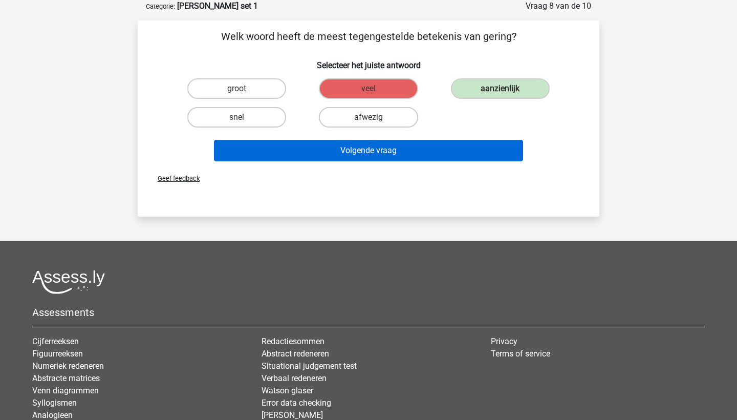
click at [375, 157] on button "Volgende vraag" at bounding box center [369, 150] width 310 height 21
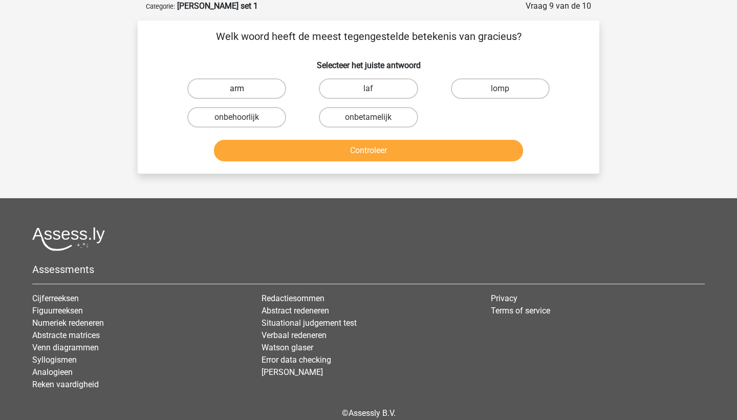
click at [243, 92] on label "arm" at bounding box center [236, 88] width 99 height 20
click at [243, 92] on input "arm" at bounding box center [240, 92] width 7 height 7
radio input "true"
click at [311, 151] on button "Controleer" at bounding box center [369, 150] width 310 height 21
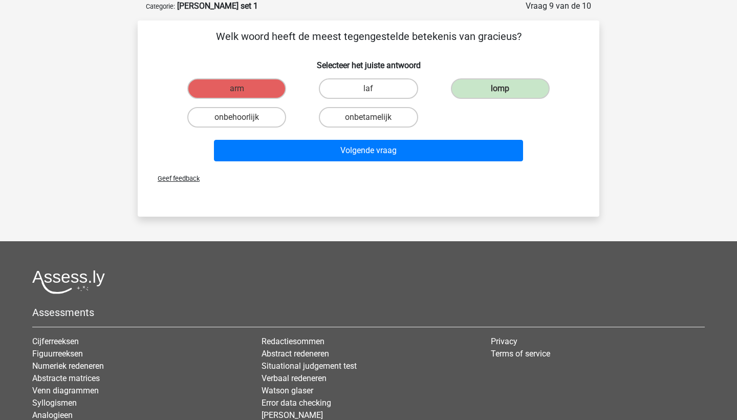
click at [311, 151] on button "Volgende vraag" at bounding box center [369, 150] width 310 height 21
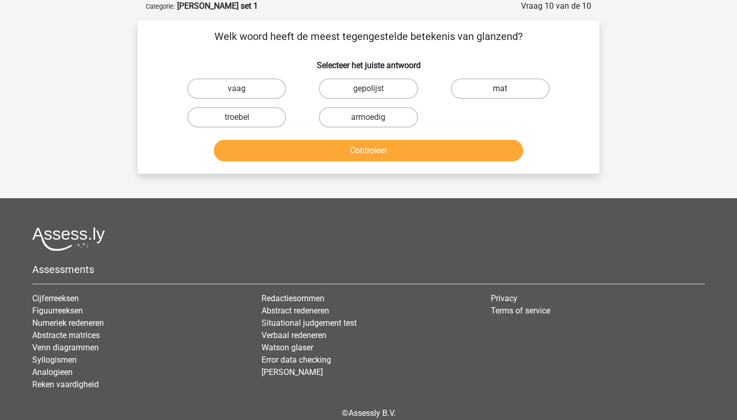
click at [487, 92] on label "mat" at bounding box center [500, 88] width 99 height 20
click at [500, 92] on input "mat" at bounding box center [503, 92] width 7 height 7
radio input "true"
click at [420, 158] on button "Controleer" at bounding box center [369, 150] width 310 height 21
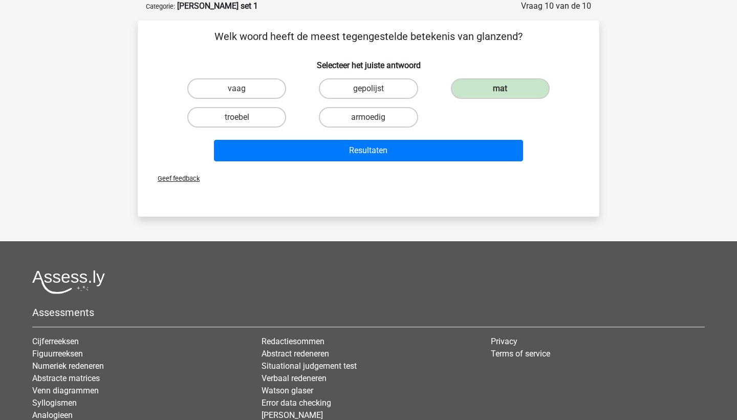
click at [420, 158] on button "Resultaten" at bounding box center [369, 150] width 310 height 21
